Goal: Information Seeking & Learning: Learn about a topic

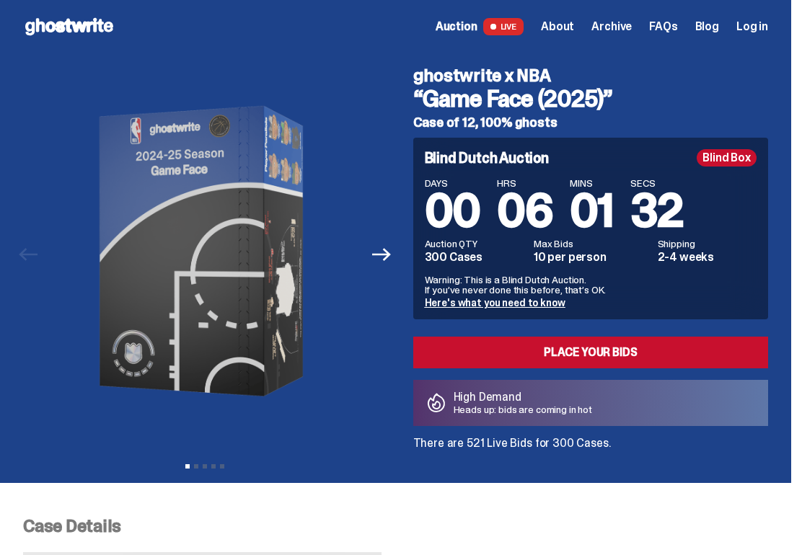
scroll to position [4, 0]
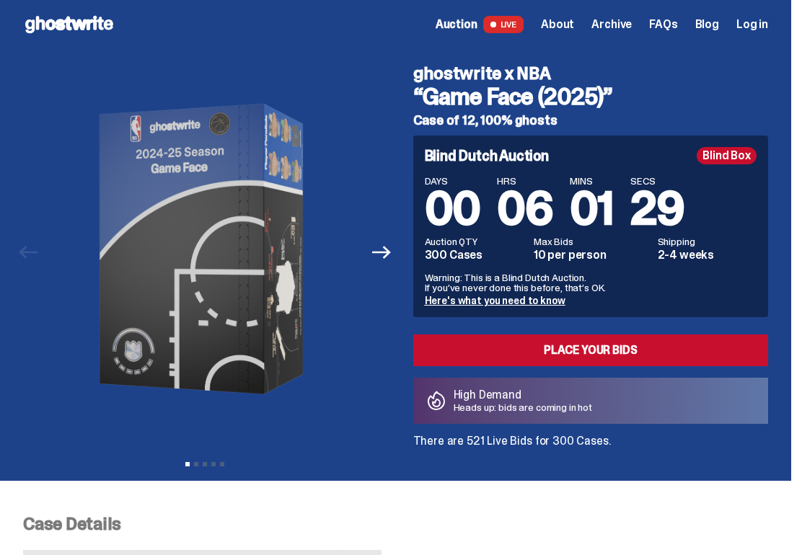
click at [497, 294] on link "Here's what you need to know" at bounding box center [495, 300] width 141 height 13
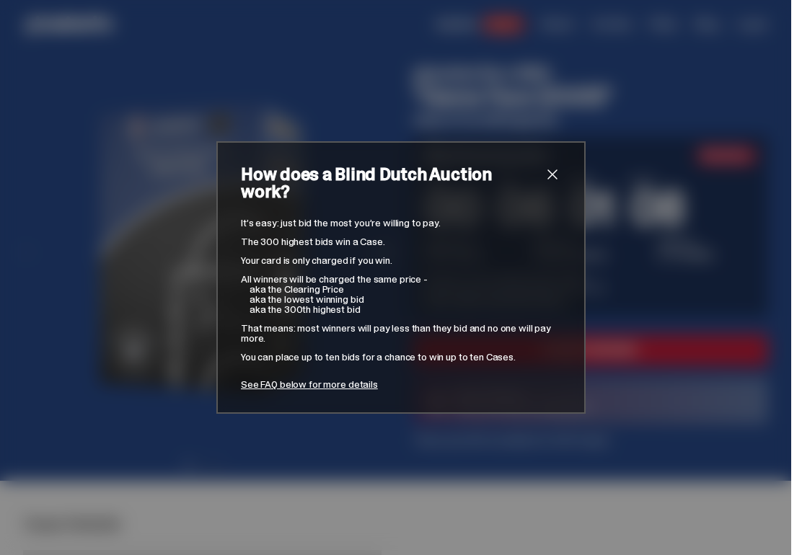
click at [553, 183] on span "close" at bounding box center [552, 174] width 17 height 17
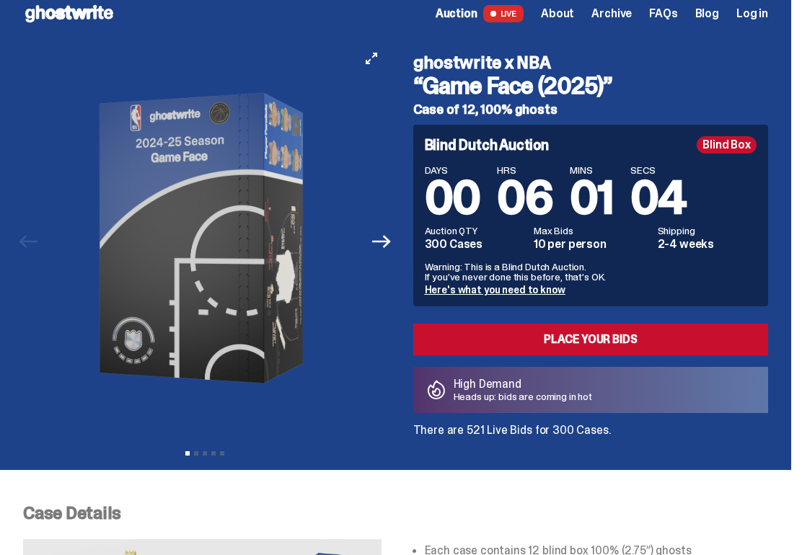
scroll to position [17, 0]
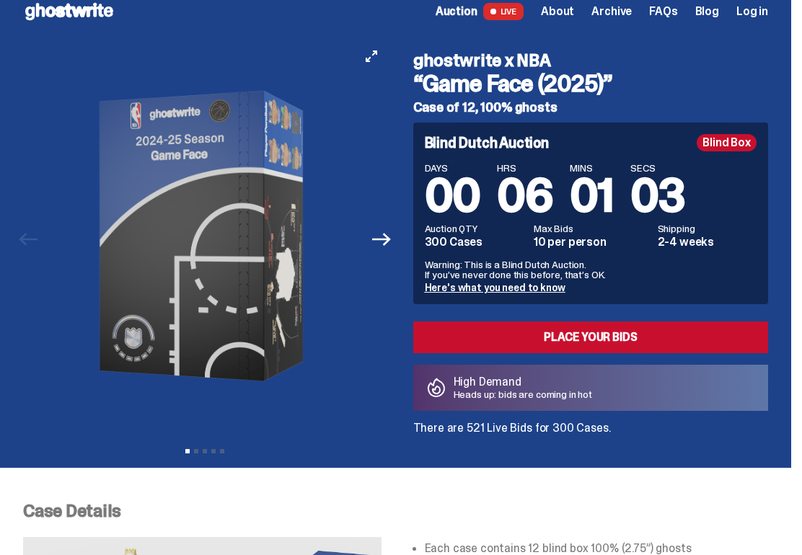
click at [322, 298] on img at bounding box center [205, 236] width 314 height 392
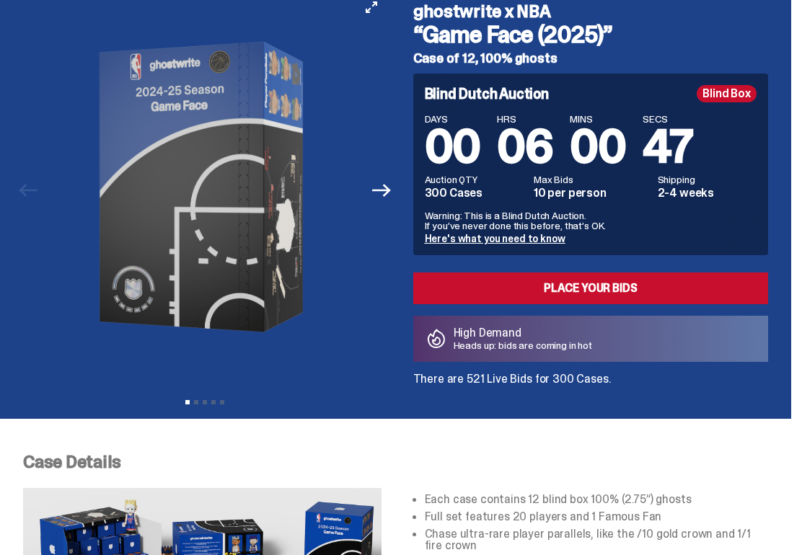
scroll to position [0, 0]
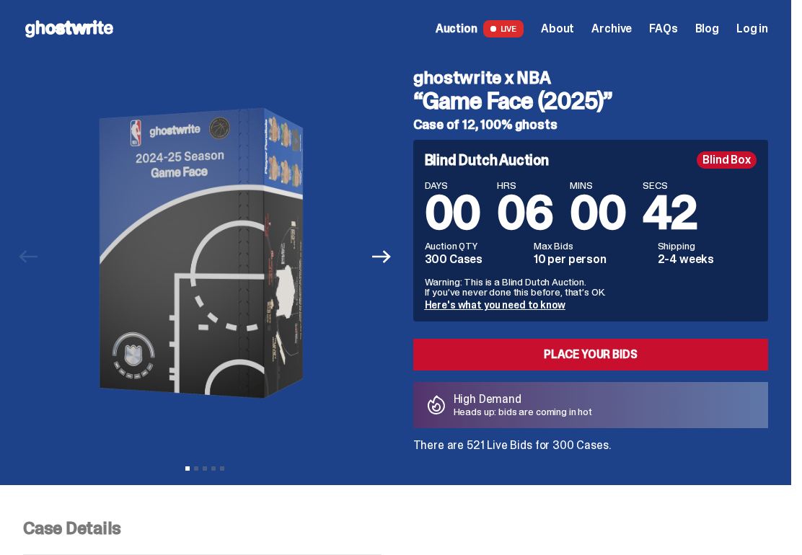
click at [677, 27] on span "FAQs" at bounding box center [663, 29] width 28 height 12
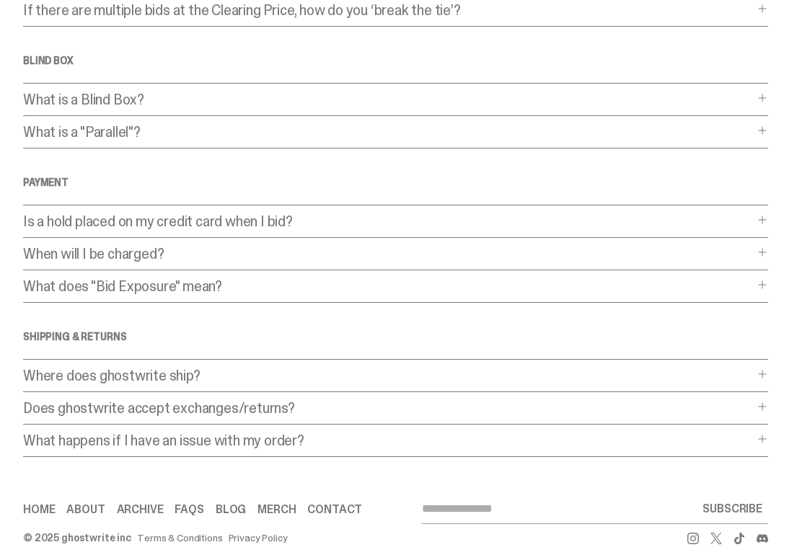
scroll to position [363, 0]
click at [181, 280] on p "What does "Bid Exposure" mean?" at bounding box center [388, 286] width 731 height 14
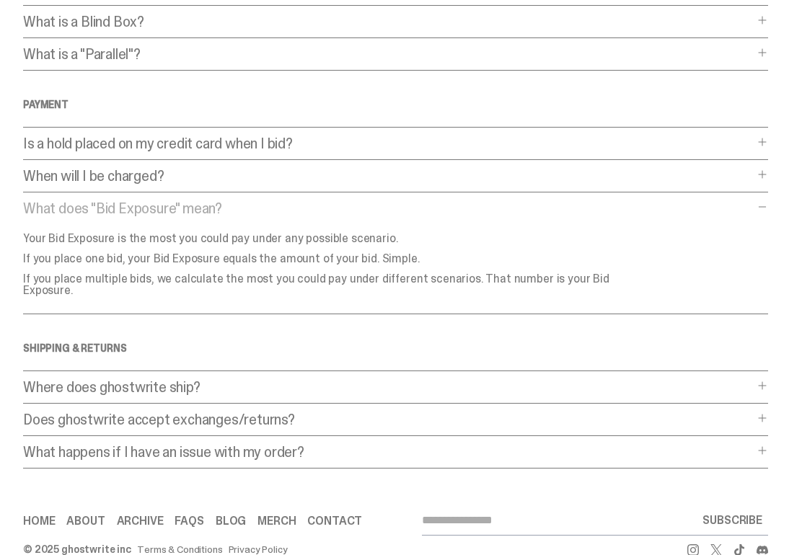
scroll to position [439, 0]
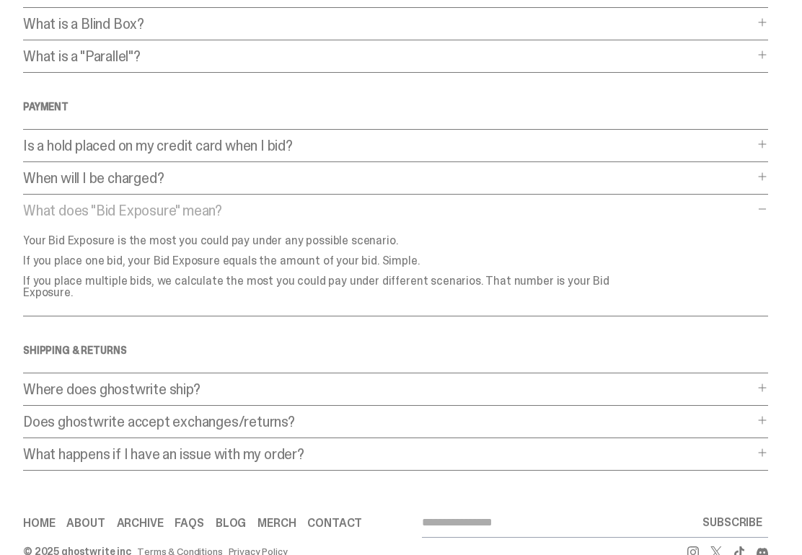
click at [258, 447] on p "What happens if I have an issue with my order?" at bounding box center [388, 454] width 731 height 14
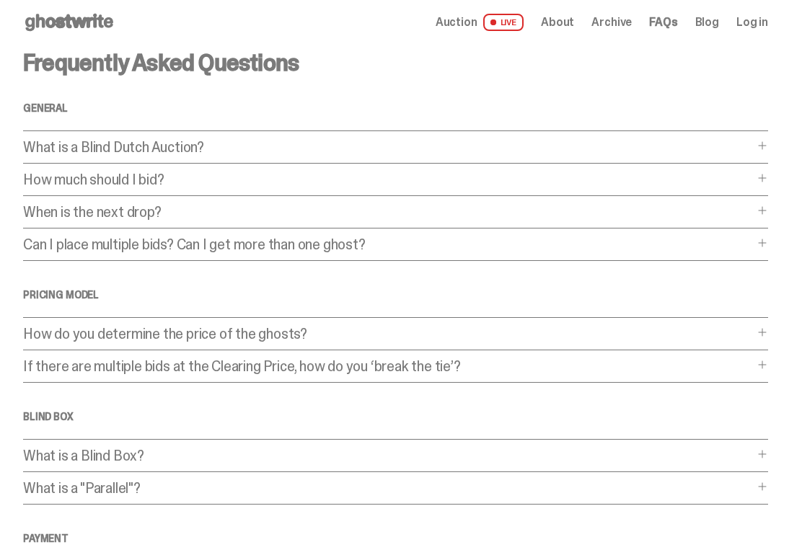
scroll to position [0, 0]
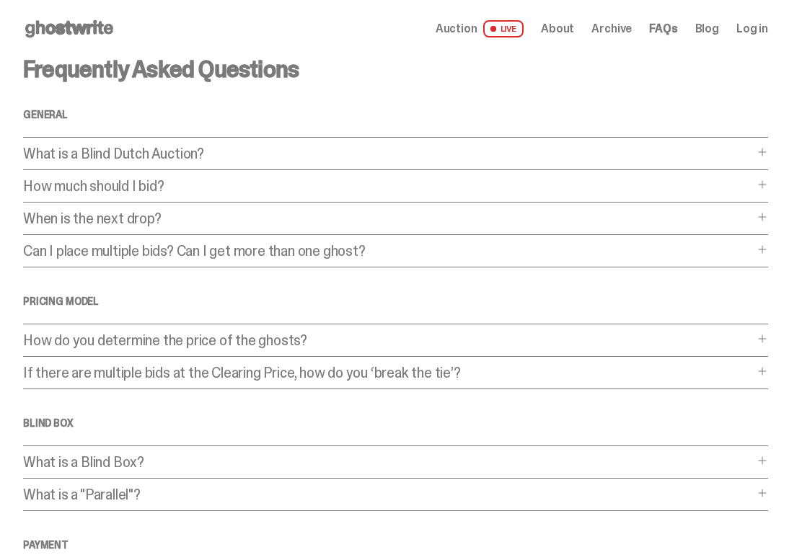
click at [159, 146] on p "What is a Blind Dutch Auction?" at bounding box center [388, 153] width 731 height 14
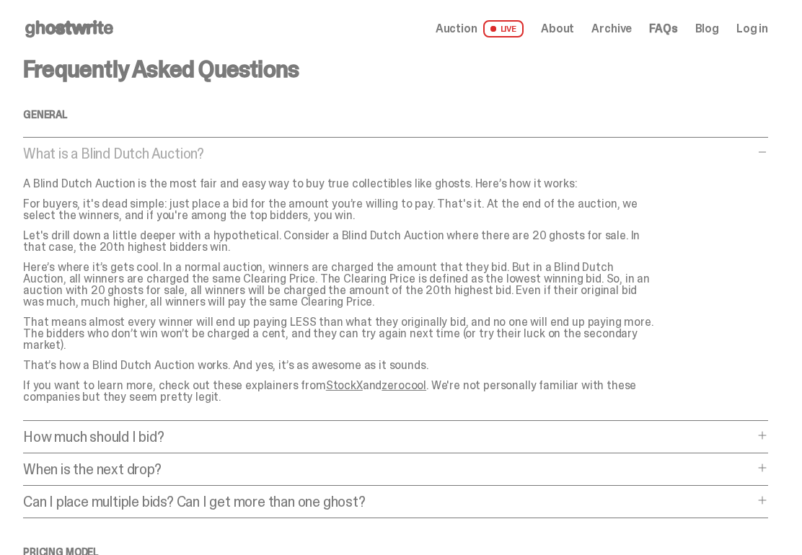
click at [478, 30] on span "Auction" at bounding box center [457, 29] width 42 height 12
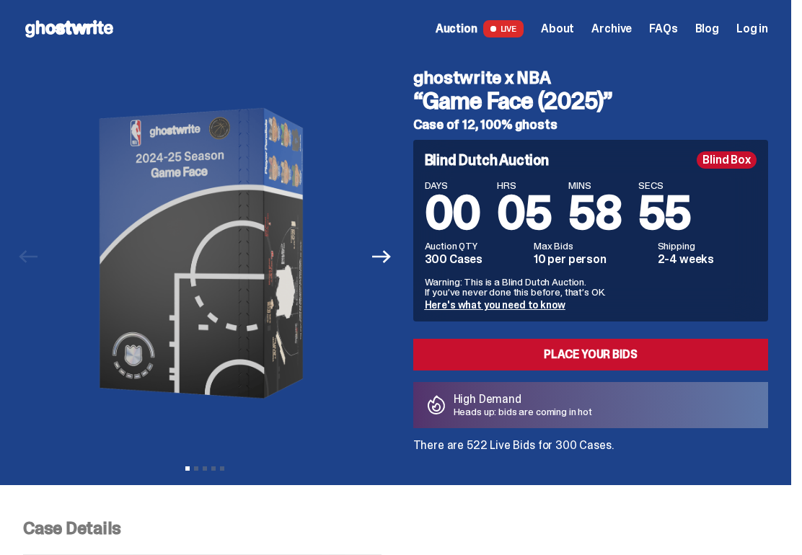
click at [574, 26] on span "About" at bounding box center [557, 29] width 33 height 12
